Goal: Navigation & Orientation: Find specific page/section

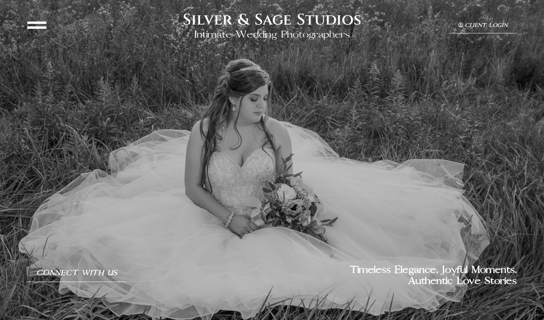
click at [35, 26] on icon at bounding box center [36, 24] width 19 height 19
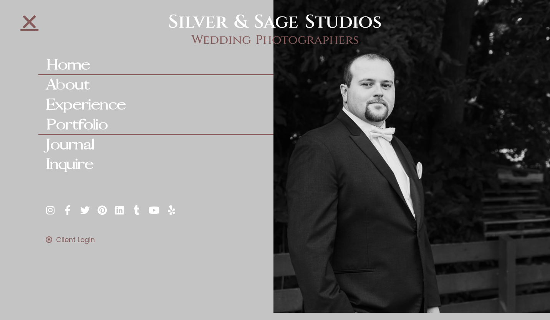
click at [82, 121] on link "Portfolio" at bounding box center [155, 125] width 235 height 20
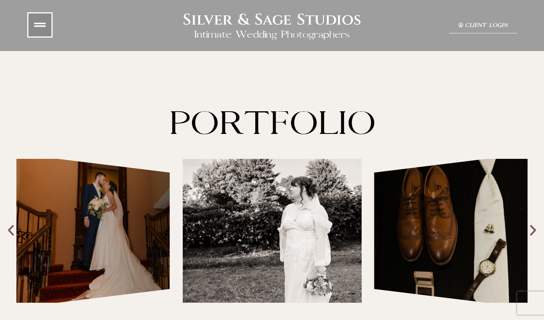
click at [535, 230] on icon "Next slide" at bounding box center [533, 231] width 14 height 14
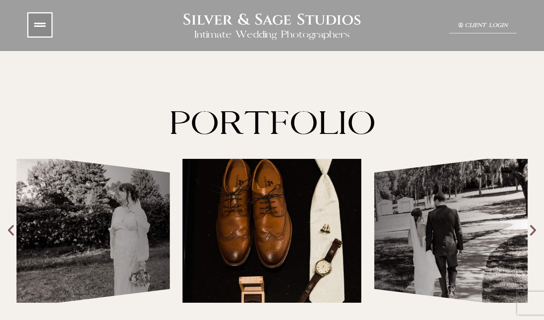
click at [535, 229] on icon "Next slide" at bounding box center [533, 231] width 14 height 14
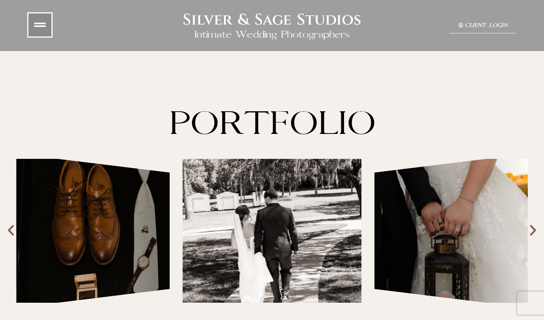
click at [535, 229] on icon "Next slide" at bounding box center [533, 231] width 14 height 14
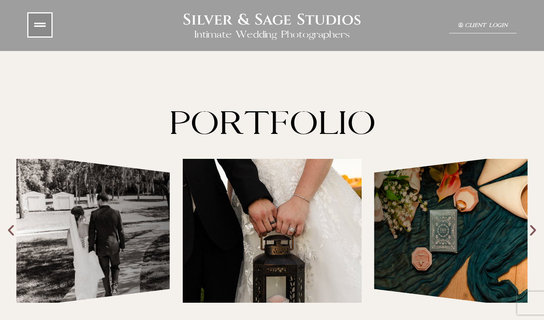
click at [535, 229] on icon "Next slide" at bounding box center [533, 231] width 14 height 14
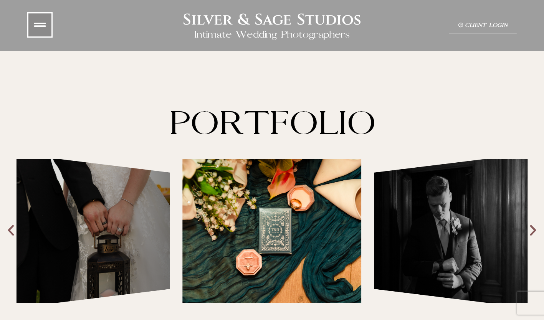
click at [535, 229] on icon "Next slide" at bounding box center [533, 231] width 14 height 14
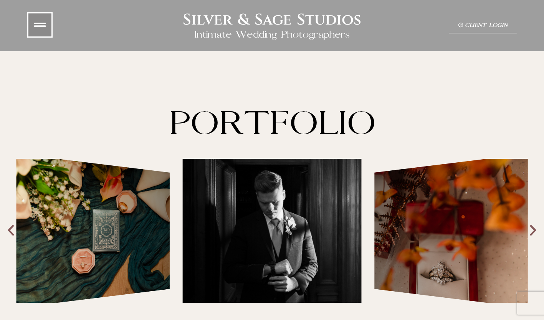
click at [535, 232] on icon "Next slide" at bounding box center [533, 231] width 14 height 14
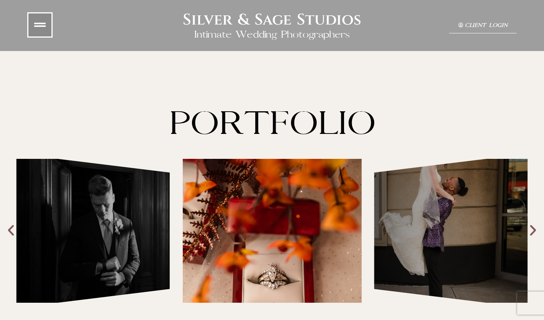
click at [534, 230] on icon "Next slide" at bounding box center [533, 231] width 14 height 14
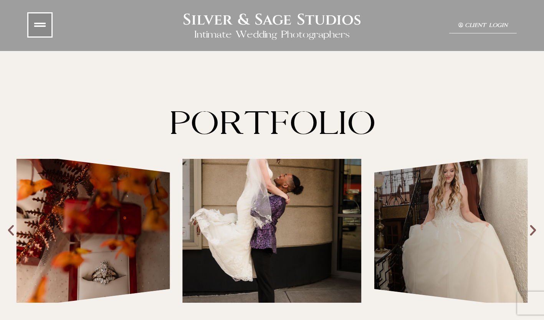
click at [534, 230] on icon "Next slide" at bounding box center [533, 231] width 14 height 14
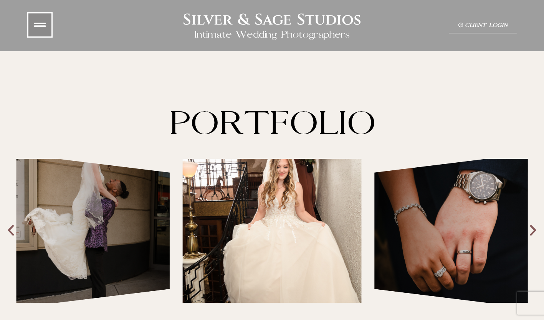
click at [84, 222] on div "Questions to Ask Your Wedding Photographer" at bounding box center [93, 231] width 153 height 154
click at [114, 207] on div "Questions to Ask Your Wedding Photographer" at bounding box center [93, 231] width 153 height 154
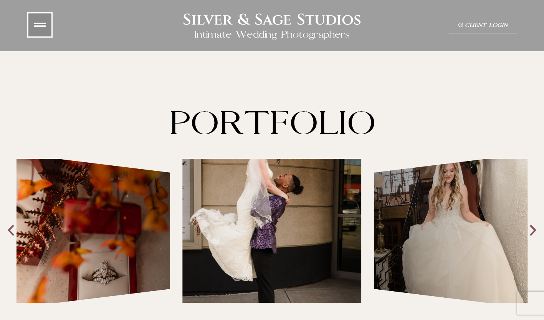
click at [532, 230] on icon "Next slide" at bounding box center [533, 231] width 14 height 14
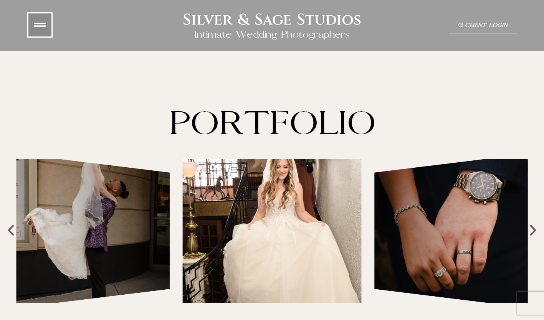
click at [532, 230] on icon "Next slide" at bounding box center [533, 231] width 14 height 14
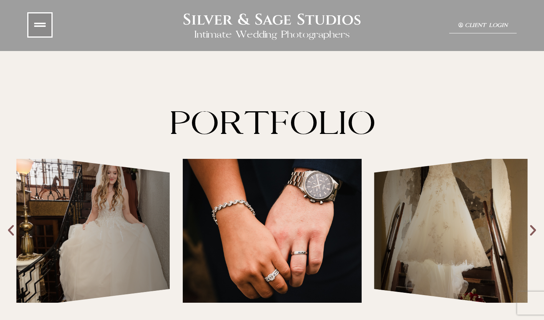
click at [532, 231] on icon "Next slide" at bounding box center [533, 231] width 14 height 14
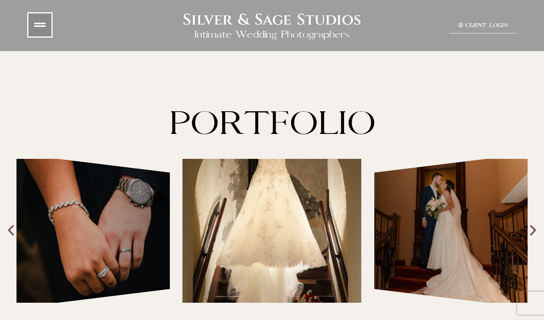
click at [532, 231] on icon "Next slide" at bounding box center [533, 231] width 14 height 14
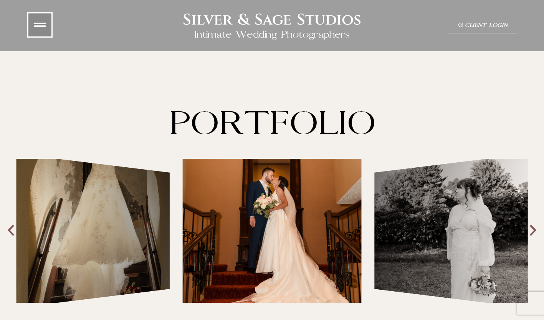
click at [532, 231] on icon "Next slide" at bounding box center [533, 231] width 14 height 14
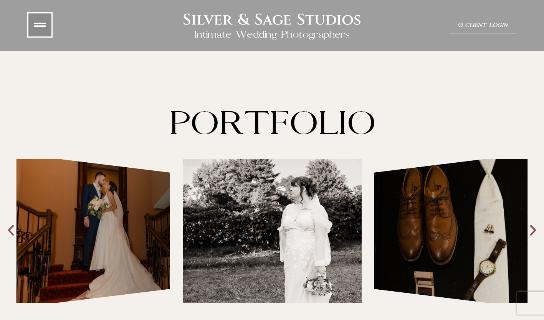
click at [532, 231] on icon "Next slide" at bounding box center [533, 231] width 14 height 14
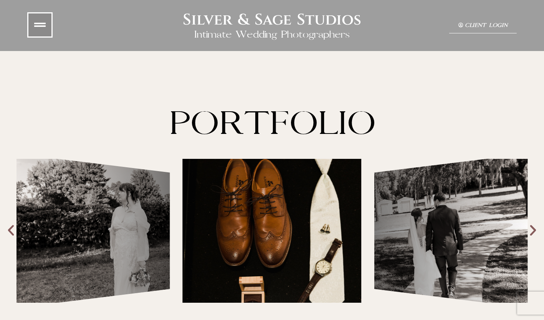
click at [532, 232] on icon "Next slide" at bounding box center [533, 231] width 14 height 14
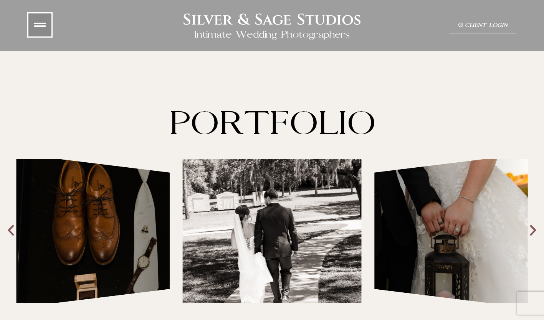
click at [532, 232] on icon "Next slide" at bounding box center [533, 231] width 14 height 14
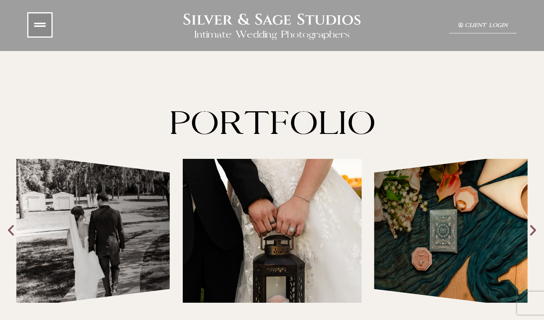
click at [532, 232] on icon "Next slide" at bounding box center [533, 231] width 14 height 14
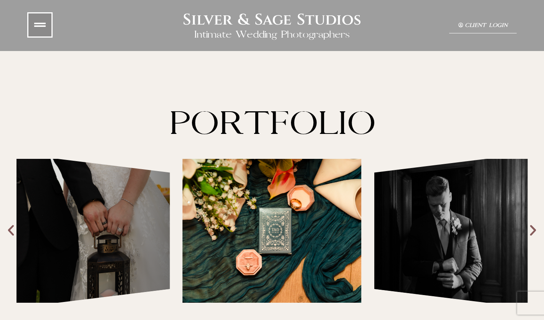
click at [533, 232] on icon "Next slide" at bounding box center [533, 231] width 14 height 14
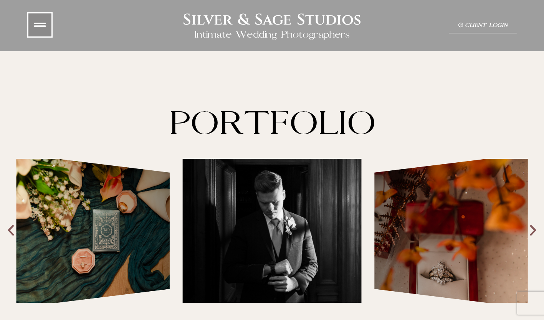
click at [533, 232] on icon "Next slide" at bounding box center [533, 231] width 14 height 14
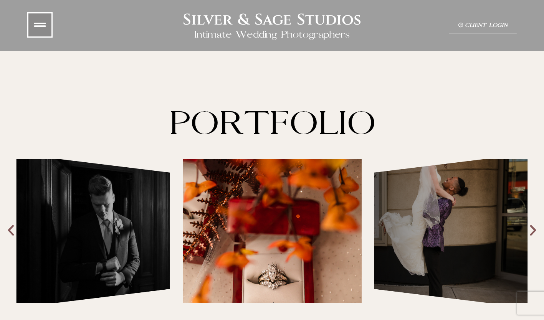
click at [534, 232] on icon "Next slide" at bounding box center [533, 231] width 14 height 14
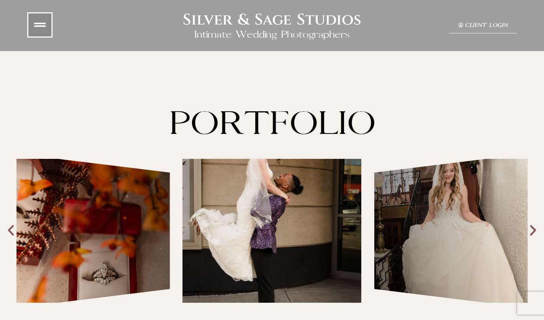
click at [534, 232] on icon "Next slide" at bounding box center [533, 231] width 14 height 14
